Goal: Find specific page/section: Find specific page/section

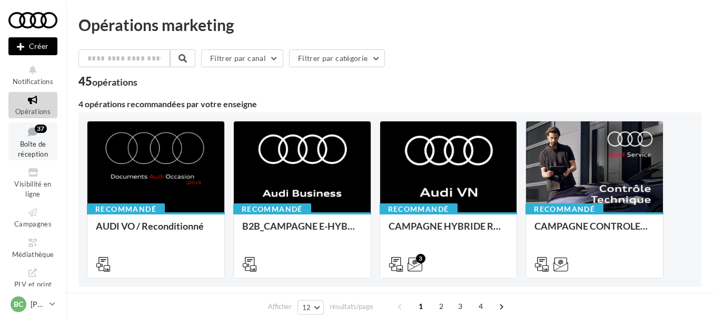
click at [36, 144] on span "Boîte de réception" at bounding box center [33, 149] width 30 height 18
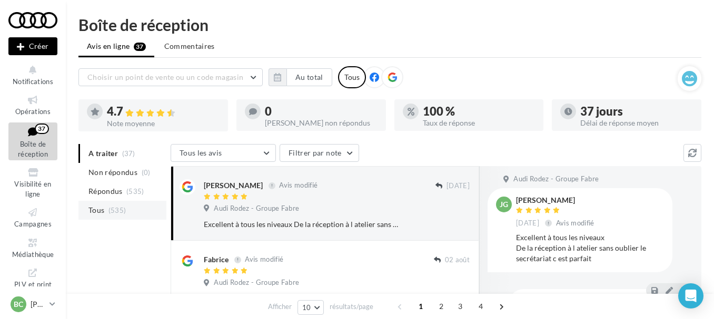
click at [103, 207] on span "Tous" at bounding box center [96, 210] width 16 height 11
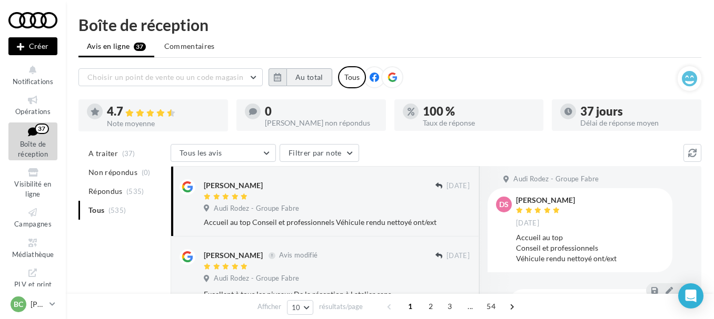
click at [297, 76] on button "Au total" at bounding box center [309, 77] width 46 height 18
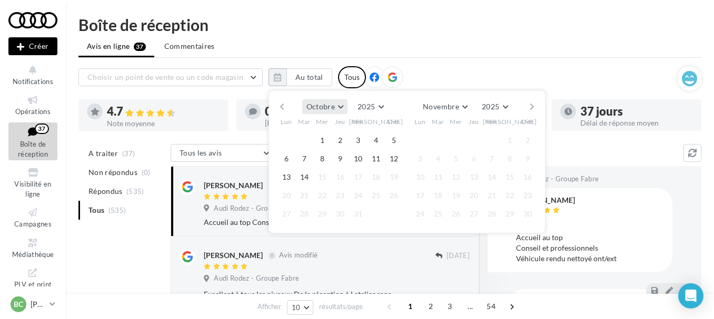
click at [341, 105] on button "Octobre" at bounding box center [324, 106] width 45 height 15
click at [326, 177] on button "Avril" at bounding box center [339, 178] width 74 height 19
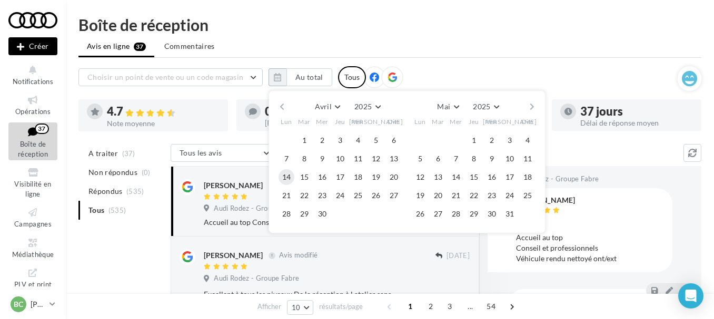
click at [287, 176] on button "14" at bounding box center [286, 177] width 16 height 16
click at [457, 105] on button "Mai" at bounding box center [448, 106] width 30 height 15
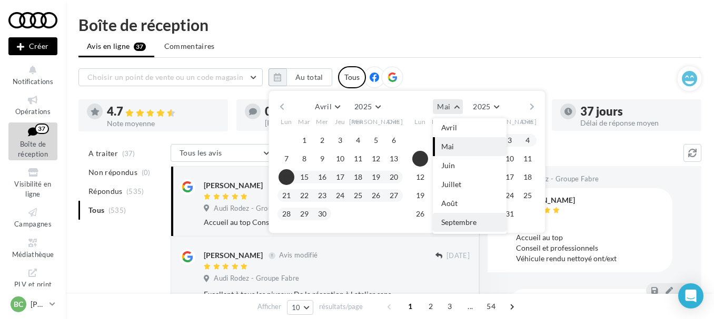
scroll to position [109, 0]
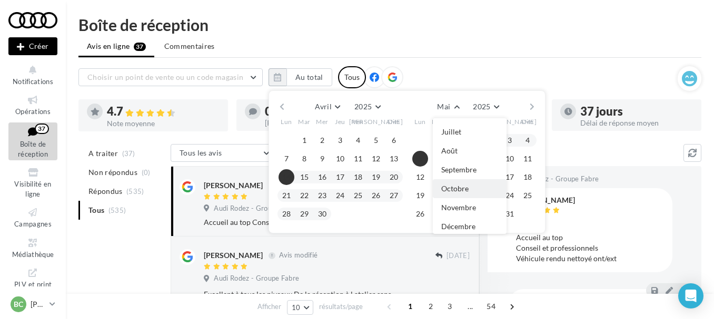
click at [444, 191] on span "Octobre" at bounding box center [454, 188] width 27 height 9
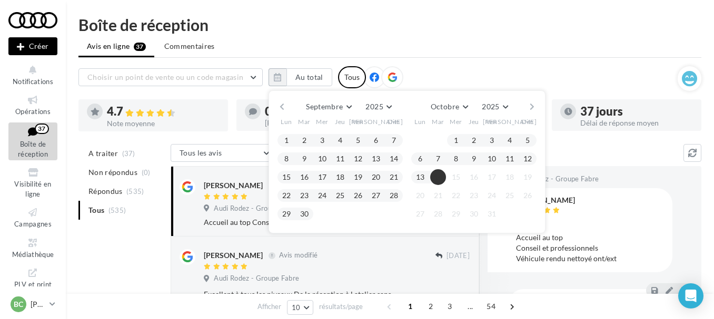
click at [436, 176] on button "14" at bounding box center [438, 177] width 16 height 16
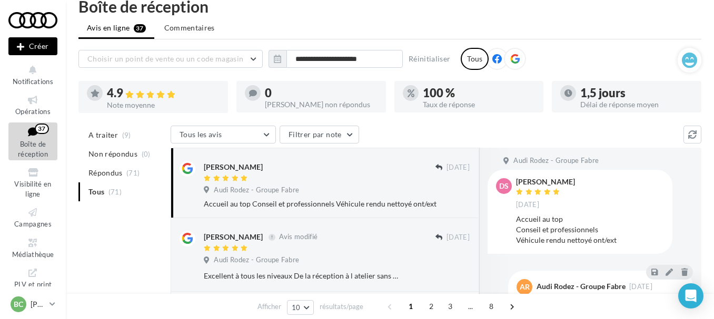
scroll to position [0, 0]
